Goal: Task Accomplishment & Management: Manage account settings

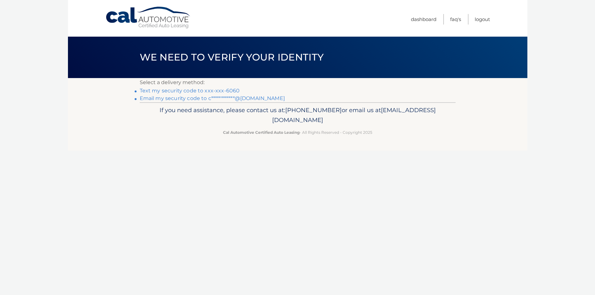
click at [143, 92] on link "Text my security code to xxx-xxx-6060" at bounding box center [190, 91] width 100 height 6
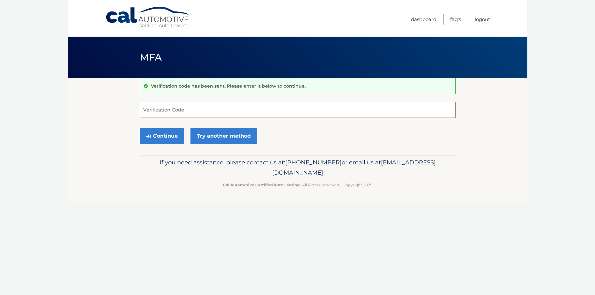
click at [161, 110] on input "Verification Code" at bounding box center [298, 110] width 316 height 16
type input "167341"
click at [140, 128] on button "Continue" at bounding box center [162, 136] width 44 height 16
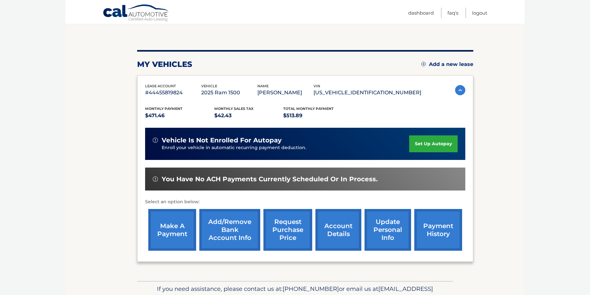
scroll to position [64, 0]
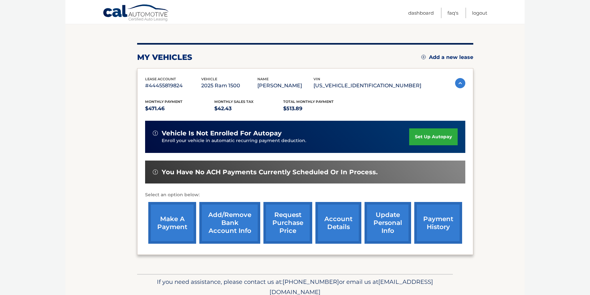
click at [168, 218] on link "make a payment" at bounding box center [172, 223] width 48 height 42
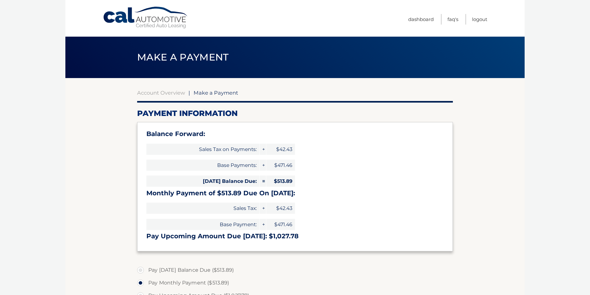
select select "Yzc5YmZlZTEtM2ZjMi00MjA3LWEyZmItOGYyNjU3YmFkY2Mx"
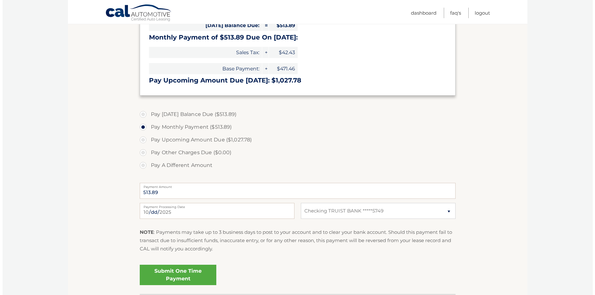
scroll to position [191, 0]
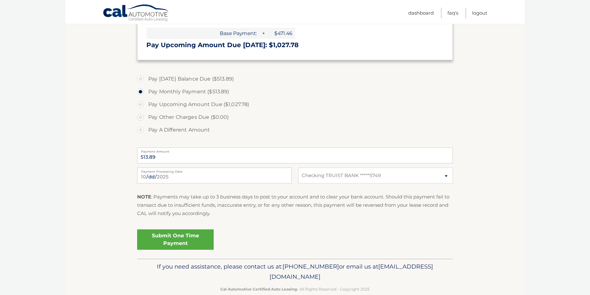
click at [188, 240] on link "Submit One Time Payment" at bounding box center [175, 240] width 77 height 20
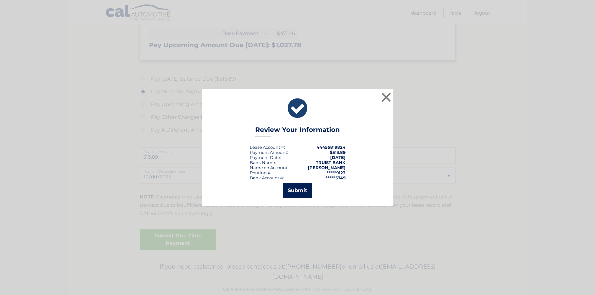
click at [301, 191] on button "Submit" at bounding box center [298, 190] width 30 height 15
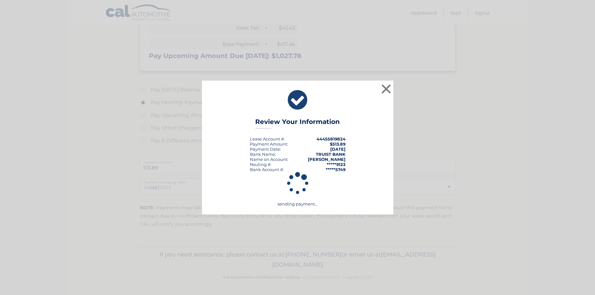
scroll to position [181, 0]
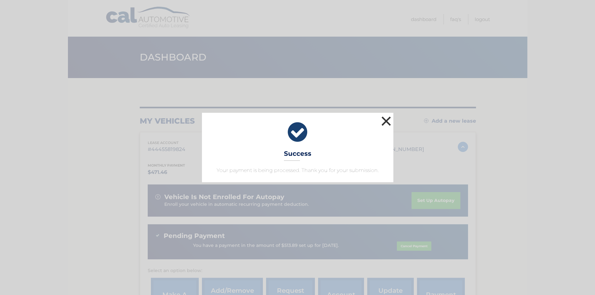
click at [385, 120] on button "×" at bounding box center [386, 121] width 13 height 13
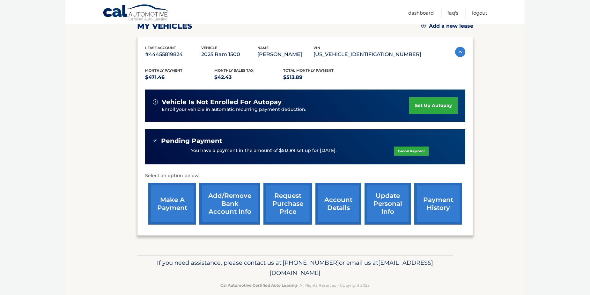
scroll to position [96, 0]
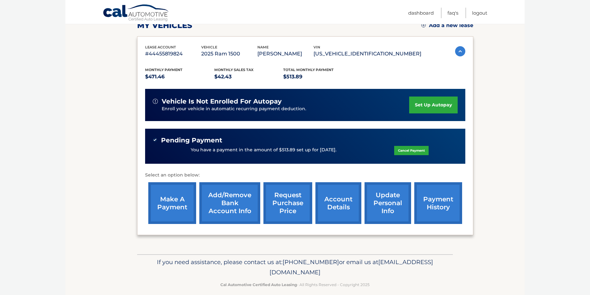
click at [430, 196] on link "payment history" at bounding box center [438, 203] width 48 height 42
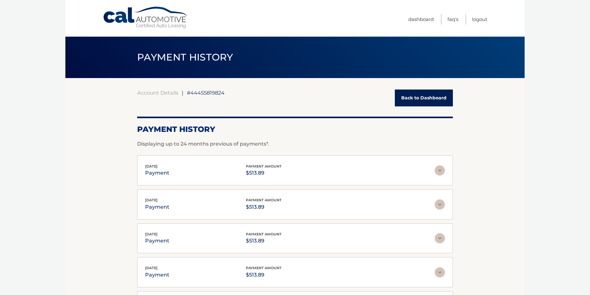
click at [422, 102] on link "Back to Dashboard" at bounding box center [424, 98] width 58 height 17
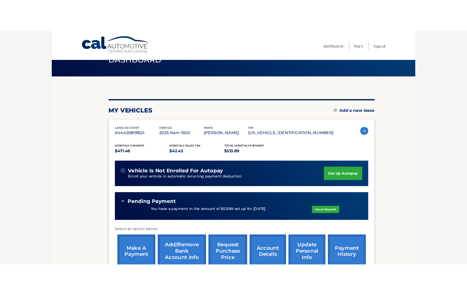
scroll to position [32, 0]
